Goal: Information Seeking & Learning: Learn about a topic

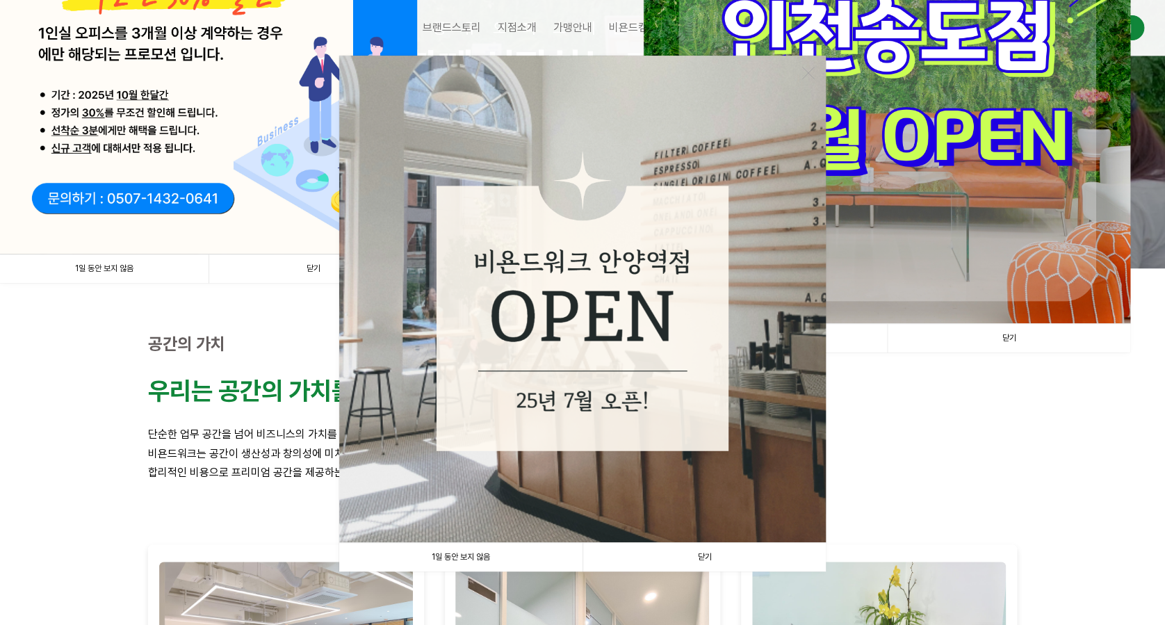
scroll to position [278, 0]
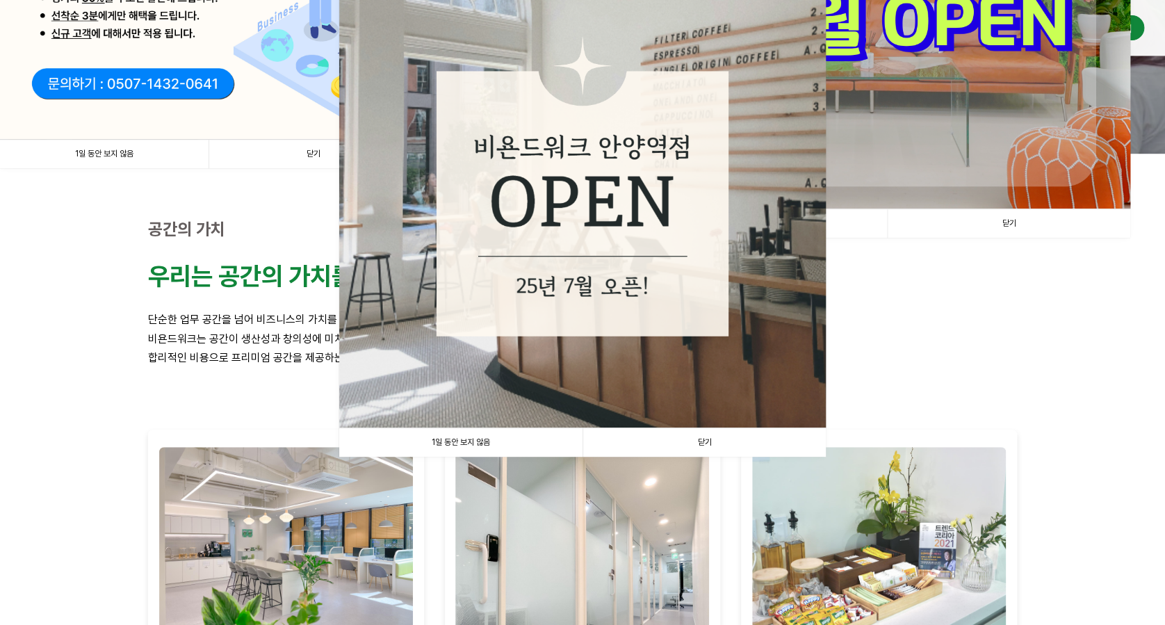
click at [1025, 228] on link "닫기" at bounding box center [1008, 223] width 243 height 28
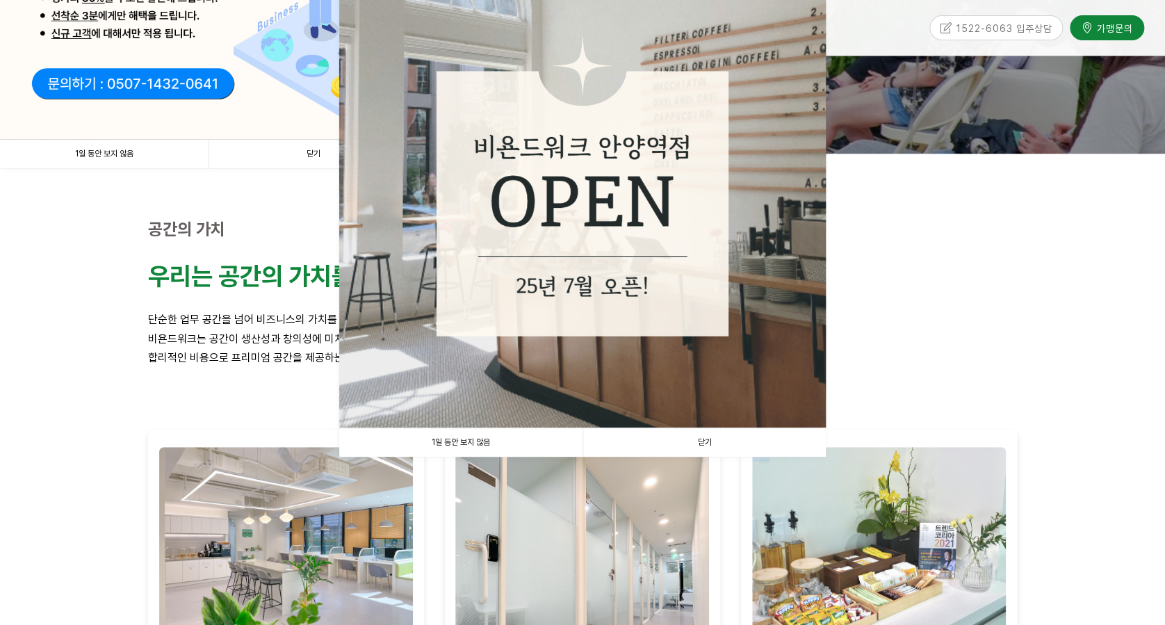
click at [745, 437] on link "닫기" at bounding box center [703, 442] width 243 height 28
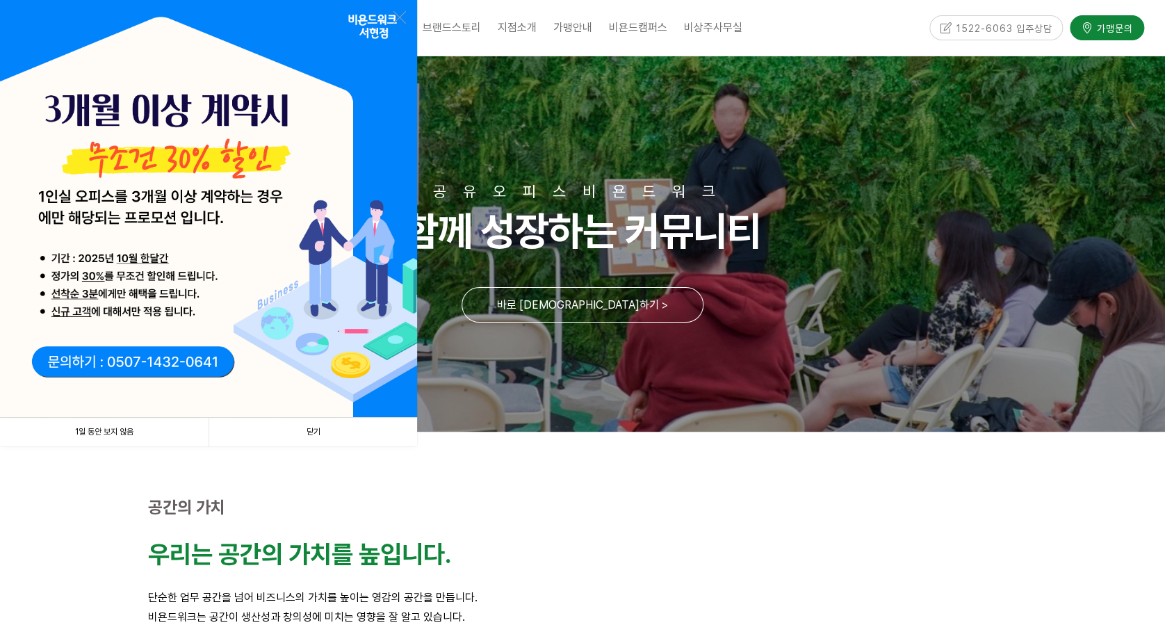
scroll to position [0, 0]
click at [382, 428] on link "닫기" at bounding box center [313, 432] width 209 height 28
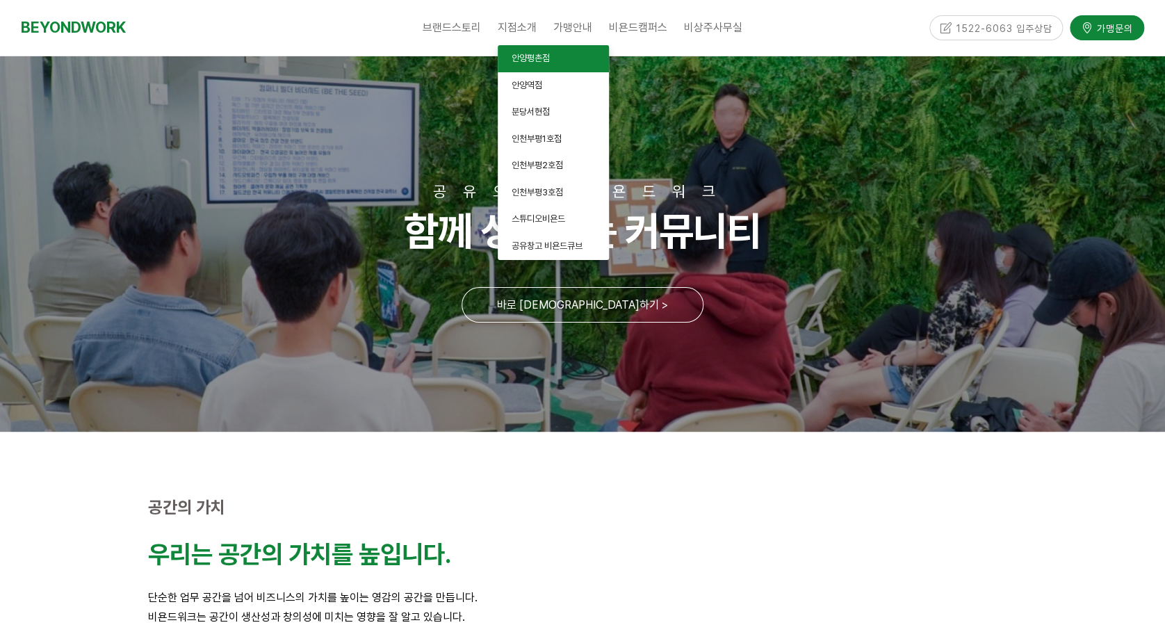
click at [536, 58] on span "안양평촌점" at bounding box center [531, 58] width 38 height 10
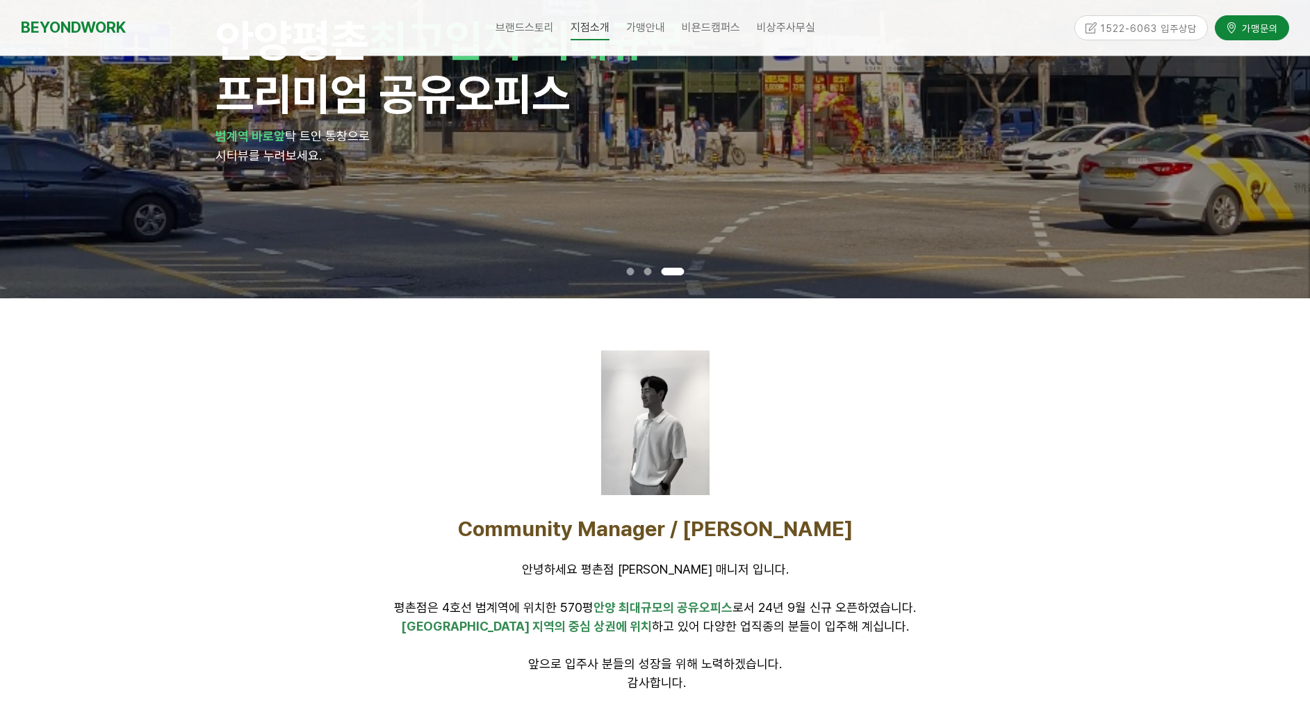
scroll to position [313, 0]
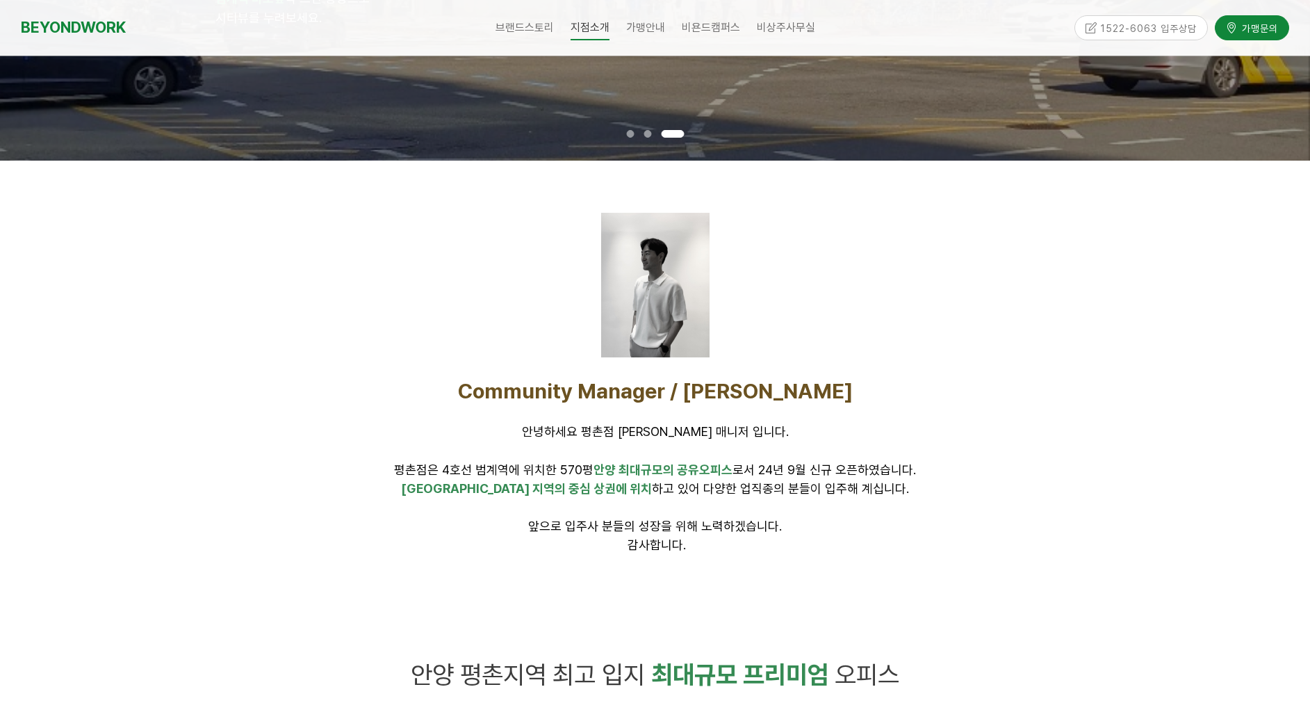
click at [673, 323] on div at bounding box center [655, 285] width 108 height 145
click at [673, 405] on p at bounding box center [655, 413] width 869 height 19
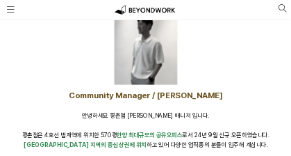
scroll to position [317, 0]
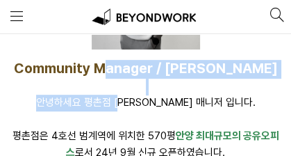
drag, startPoint x: 145, startPoint y: 71, endPoint x: 146, endPoint y: 98, distance: 27.1
click at [146, 98] on div "Community Manager / [PERSON_NAME] 안녕하세요 평촌점 [PERSON_NAME] 매니저 입니다. [GEOGRAPHIC_…" at bounding box center [145, 152] width 270 height 184
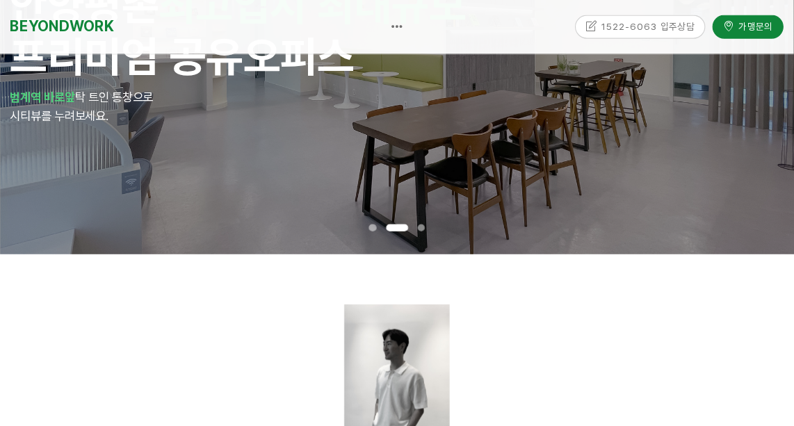
scroll to position [178, 0]
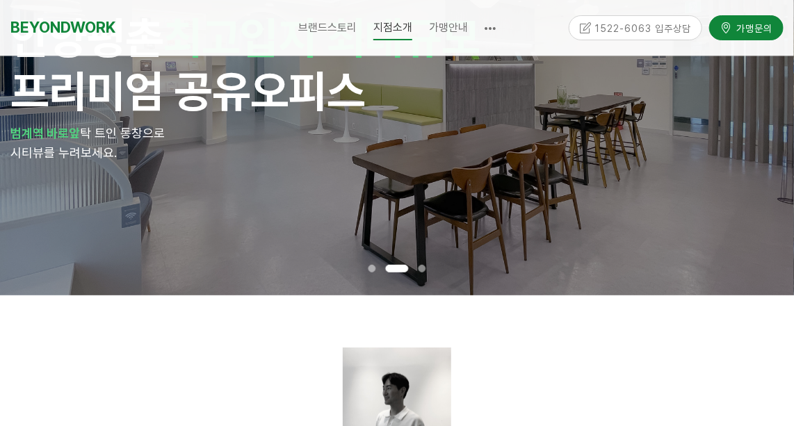
click at [621, 219] on div "안양 평촌 최고입지 최대규모 프리미엄 공유오피스 범계역 바로앞 탁 트인 통창으로 시티뷰를 누려보세요." at bounding box center [396, 86] width 773 height 417
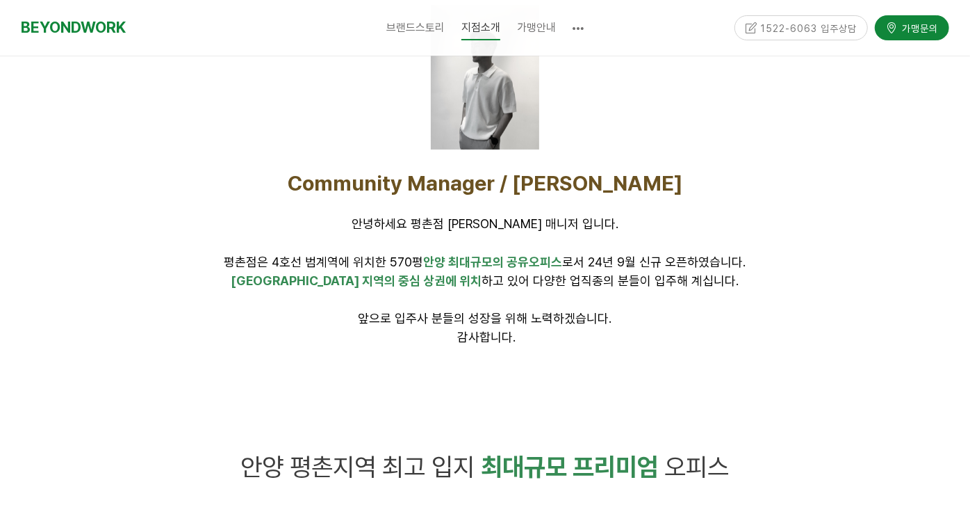
drag, startPoint x: 639, startPoint y: 213, endPoint x: 781, endPoint y: 261, distance: 149.5
click at [781, 261] on p "평촌점은 4호선 범계역에 위치한 570평 안양 최대규모의 공유오피스 로서 24년 9월 신규 오픈하였습니다." at bounding box center [485, 253] width 869 height 38
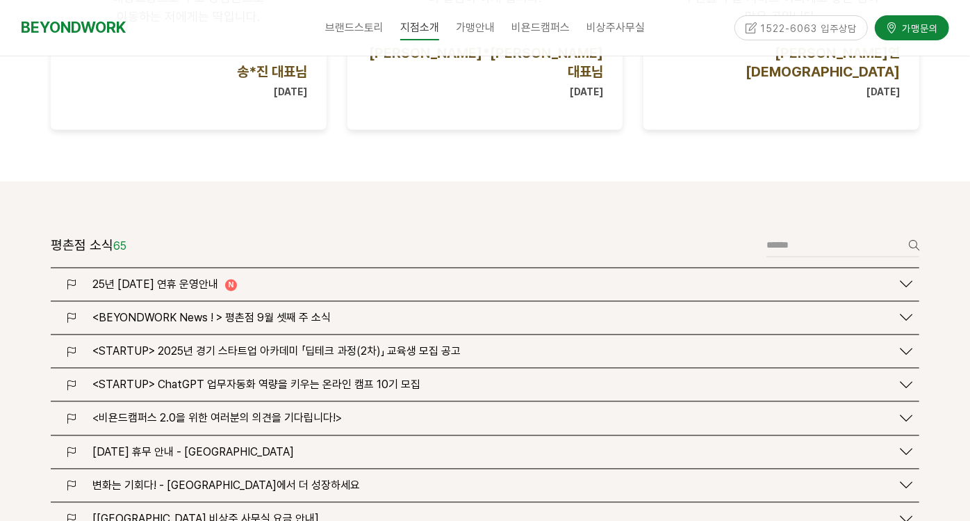
scroll to position [1679, 0]
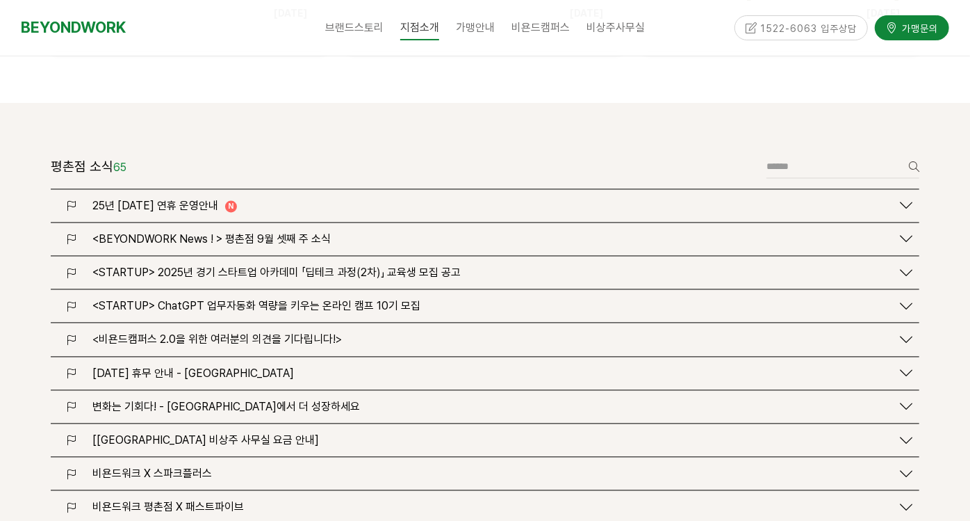
click at [158, 199] on span "25년 [DATE] 연휴 운영안내" at bounding box center [155, 205] width 126 height 13
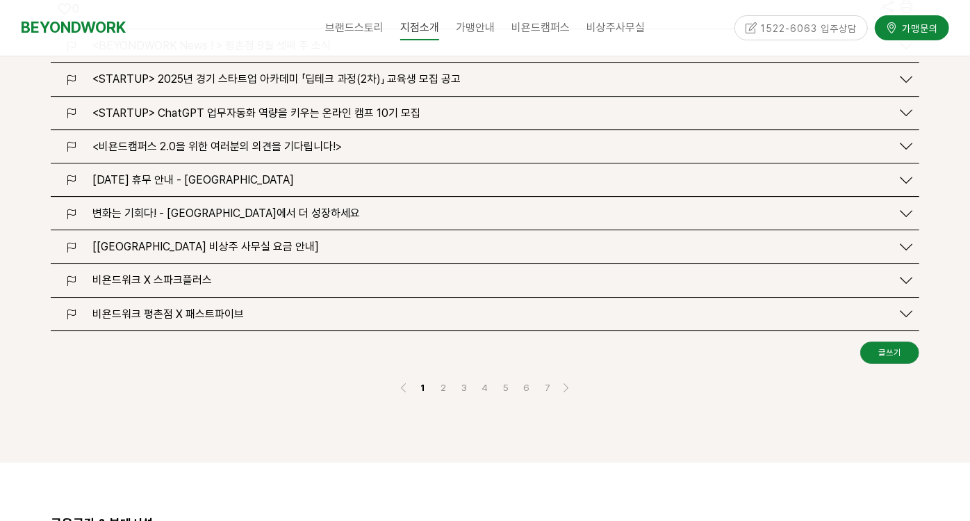
scroll to position [2529, 0]
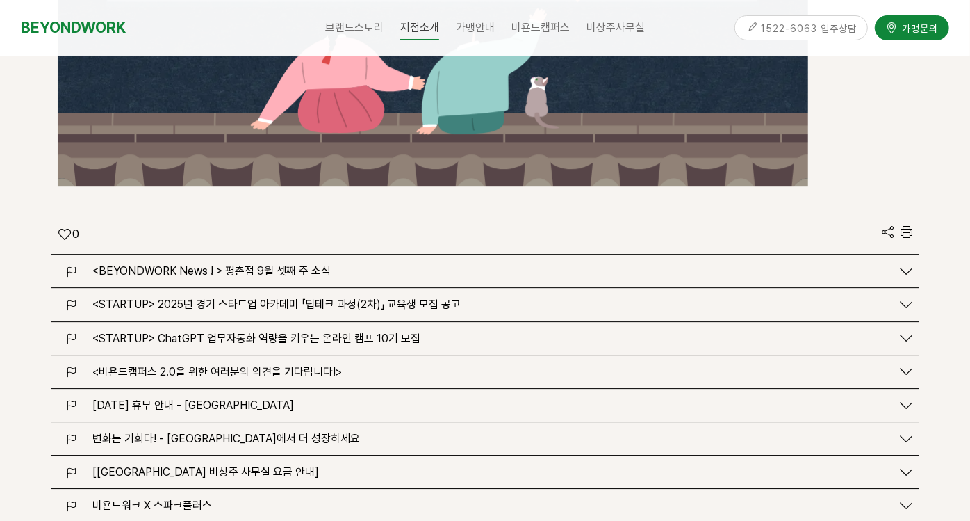
click at [309, 254] on div "<BEYONDWORK News ! > 평촌점 9월 셋째 주 소식" at bounding box center [485, 270] width 869 height 33
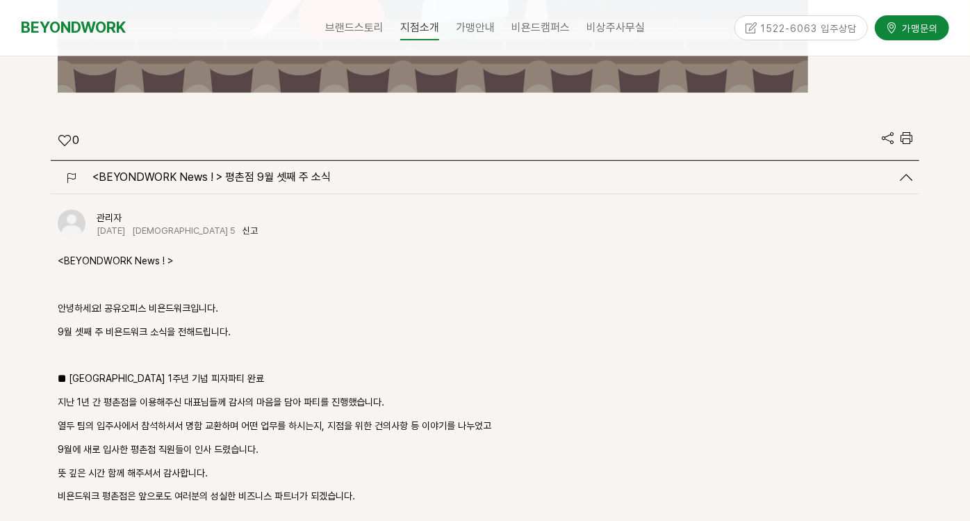
scroll to position [2683, 0]
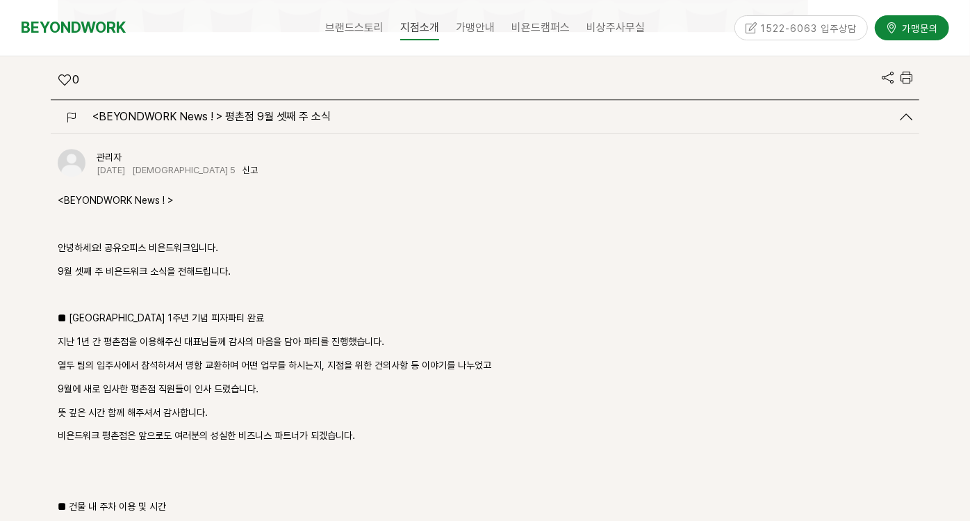
drag, startPoint x: 76, startPoint y: 274, endPoint x: 625, endPoint y: 382, distance: 559.0
drag, startPoint x: 625, startPoint y: 382, endPoint x: 638, endPoint y: 384, distance: 13.3
click at [638, 427] on p "비욘드워크 평촌점은 앞으로도 여러분의 성실한 비즈니스 파트너가 되겠습니다." at bounding box center [485, 435] width 855 height 17
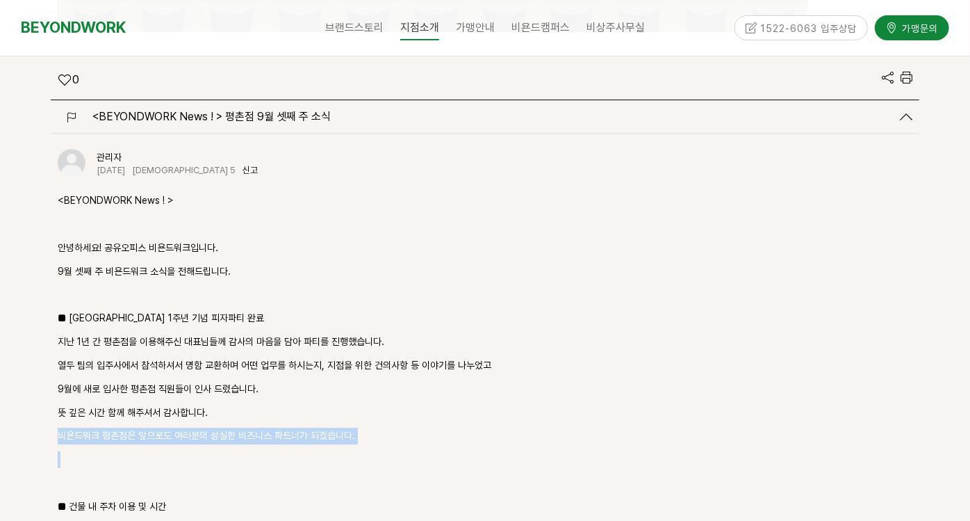
click at [638, 427] on p "비욘드워크 평촌점은 앞으로도 여러분의 성실한 비즈니스 파트너가 되겠습니다." at bounding box center [485, 435] width 855 height 17
drag, startPoint x: 638, startPoint y: 384, endPoint x: 523, endPoint y: 384, distance: 114.7
click at [523, 427] on p "비욘드워크 평촌점은 앞으로도 여러분의 성실한 비즈니스 파트너가 되겠습니다." at bounding box center [485, 435] width 855 height 17
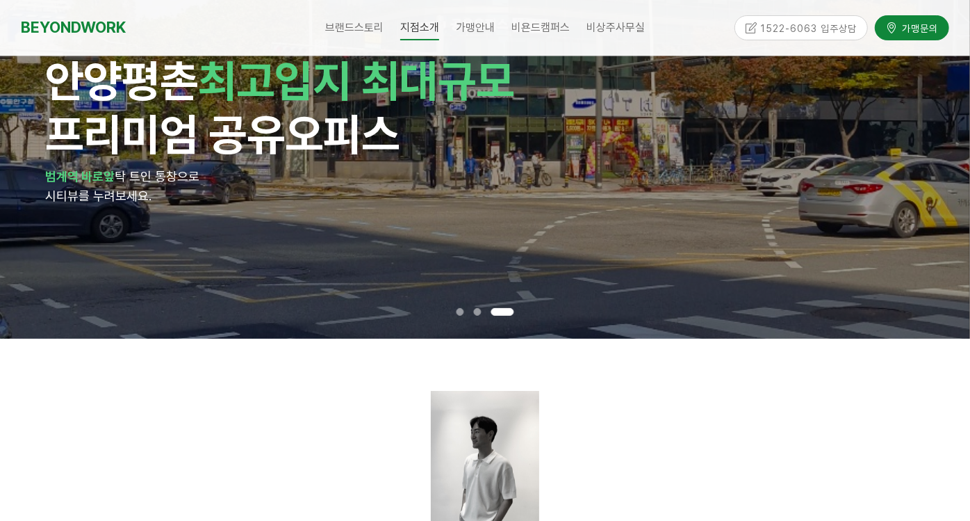
scroll to position [0, 0]
